Goal: Task Accomplishment & Management: Use online tool/utility

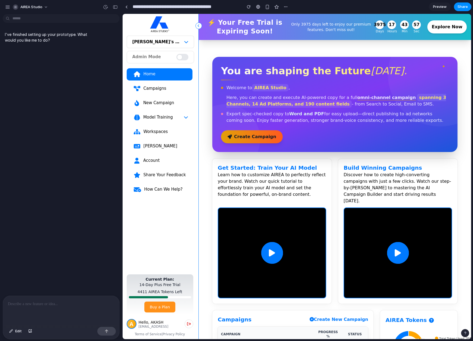
click at [159, 163] on div "Account" at bounding box center [165, 160] width 45 height 5
click at [152, 156] on link "Account" at bounding box center [160, 161] width 66 height 12
click at [151, 162] on div "Account" at bounding box center [165, 160] width 45 height 5
click at [151, 161] on div "Account" at bounding box center [165, 160] width 45 height 5
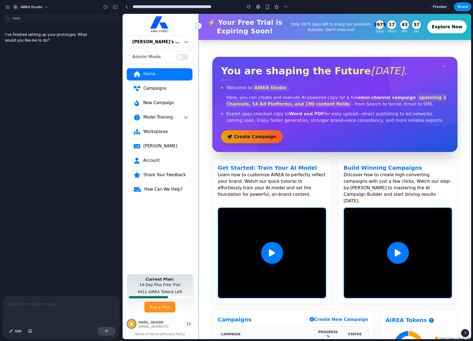
click at [151, 161] on div "Account" at bounding box center [165, 160] width 45 height 5
click at [126, 7] on div at bounding box center [126, 6] width 2 height 3
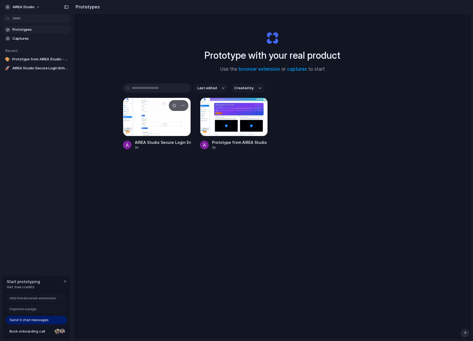
click at [161, 113] on div at bounding box center [157, 117] width 68 height 39
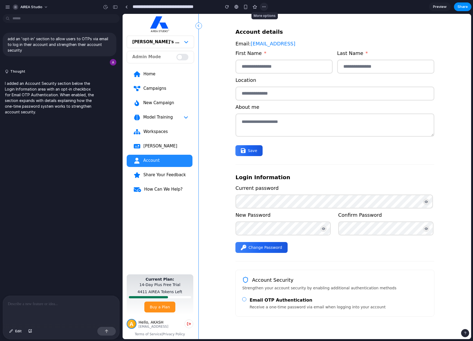
click at [264, 7] on div "button" at bounding box center [264, 7] width 4 height 4
click at [227, 7] on div "Duplicate Delete" at bounding box center [236, 170] width 473 height 341
click at [227, 7] on div "button" at bounding box center [227, 7] width 4 height 4
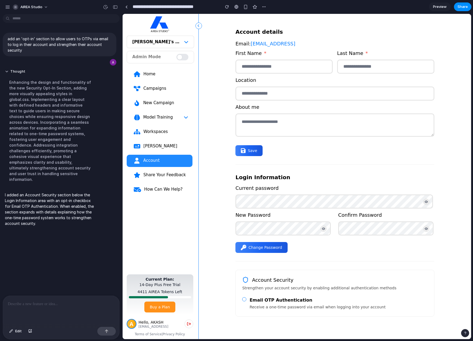
click at [150, 77] on span "Home" at bounding box center [159, 74] width 57 height 6
click at [151, 75] on div "Home" at bounding box center [165, 73] width 45 height 5
click at [150, 144] on div "[PERSON_NAME]" at bounding box center [165, 145] width 45 height 5
click at [150, 156] on link "Account" at bounding box center [160, 161] width 66 height 12
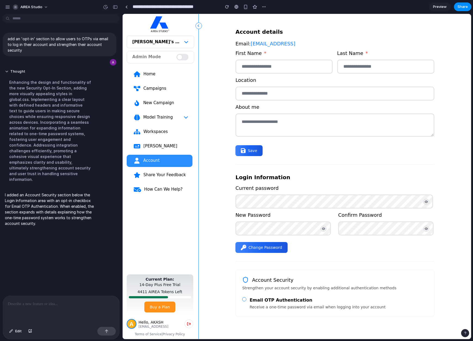
click at [149, 158] on div "Account" at bounding box center [165, 160] width 45 height 5
click at [152, 149] on span "[PERSON_NAME]" at bounding box center [159, 146] width 57 height 6
click at [152, 144] on div "[PERSON_NAME]" at bounding box center [165, 145] width 45 height 5
click at [151, 75] on div "Home" at bounding box center [165, 73] width 45 height 5
